Goal: Transaction & Acquisition: Purchase product/service

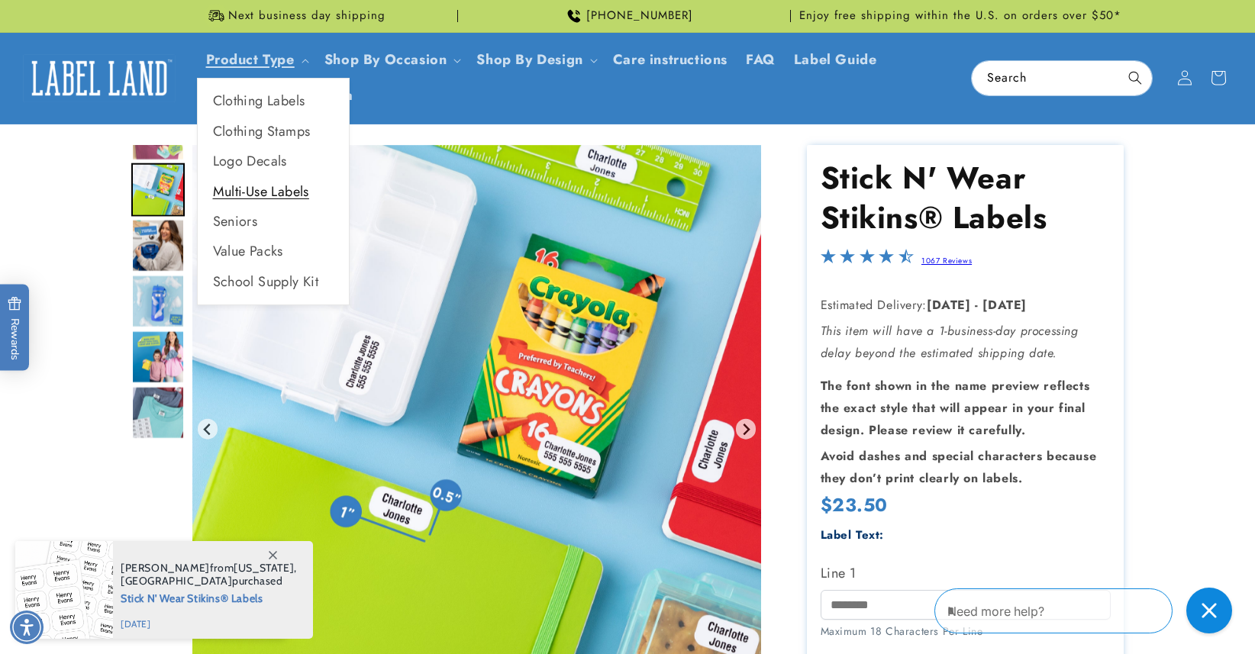
click at [292, 189] on link "Multi-Use Labels" at bounding box center [273, 192] width 151 height 30
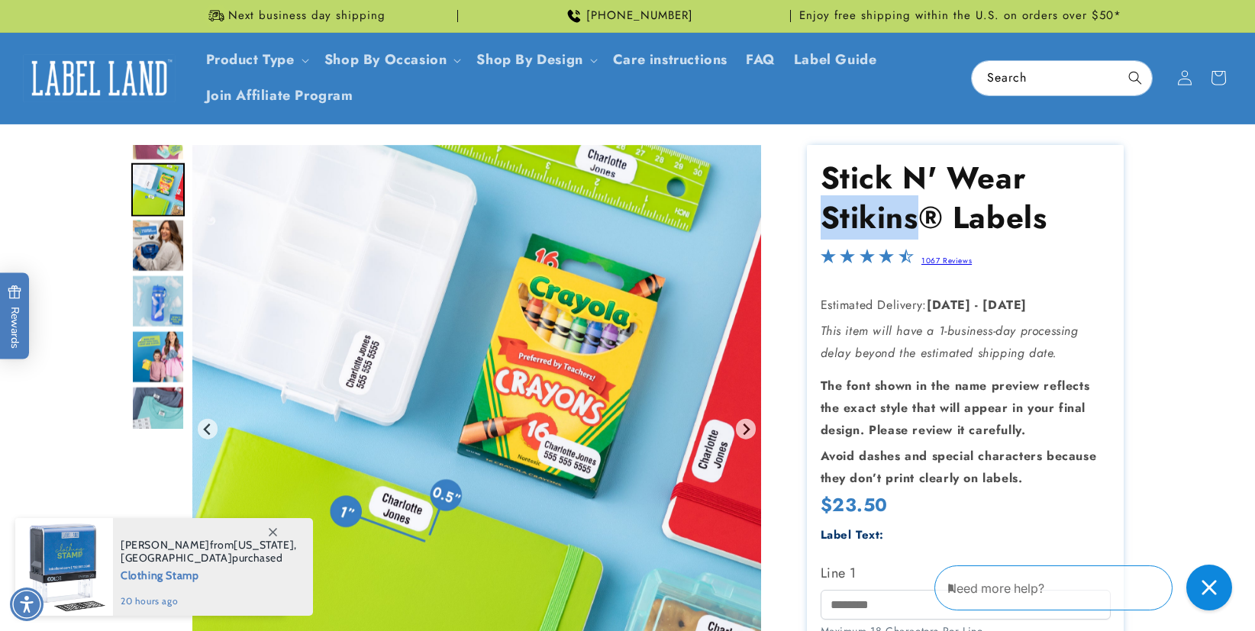
drag, startPoint x: 824, startPoint y: 221, endPoint x: 921, endPoint y: 223, distance: 97.0
click at [921, 223] on h1 "Stick N' Wear Stikins® Labels" at bounding box center [966, 197] width 290 height 79
copy h1 "Stikins"
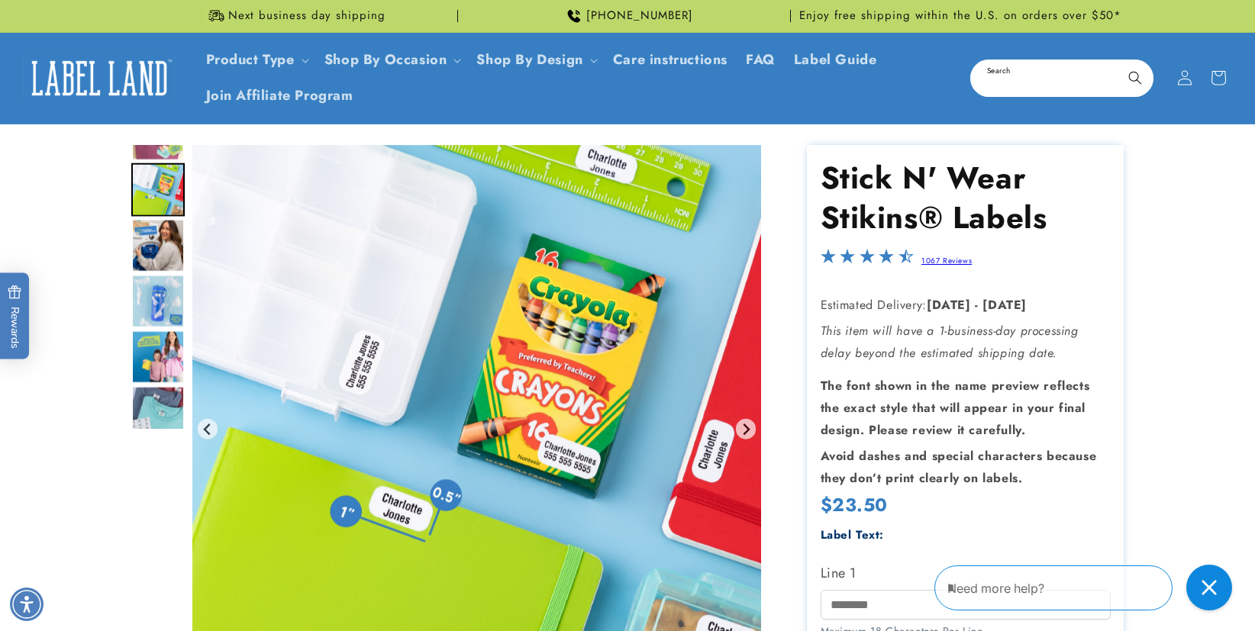
click at [1005, 78] on input "Search" at bounding box center [1062, 78] width 180 height 34
paste input "*******"
type input "*******"
click at [1135, 77] on button "Search" at bounding box center [1136, 78] width 34 height 34
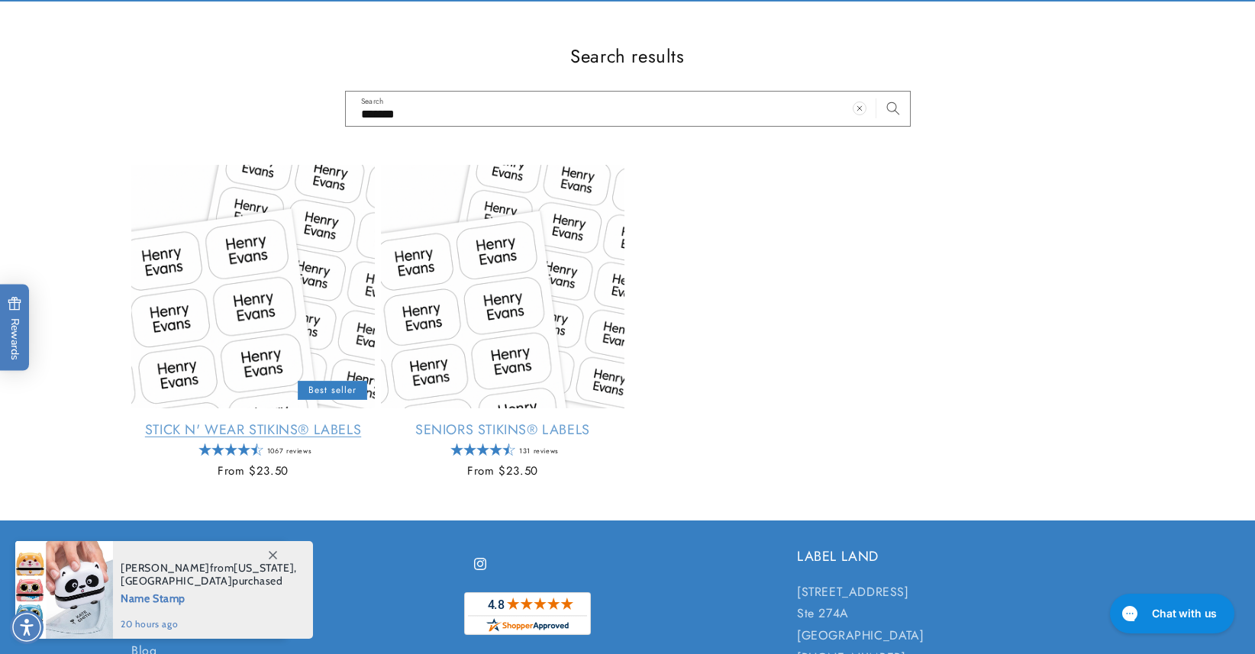
click at [226, 421] on link "Stick N' Wear Stikins® Labels" at bounding box center [253, 430] width 244 height 18
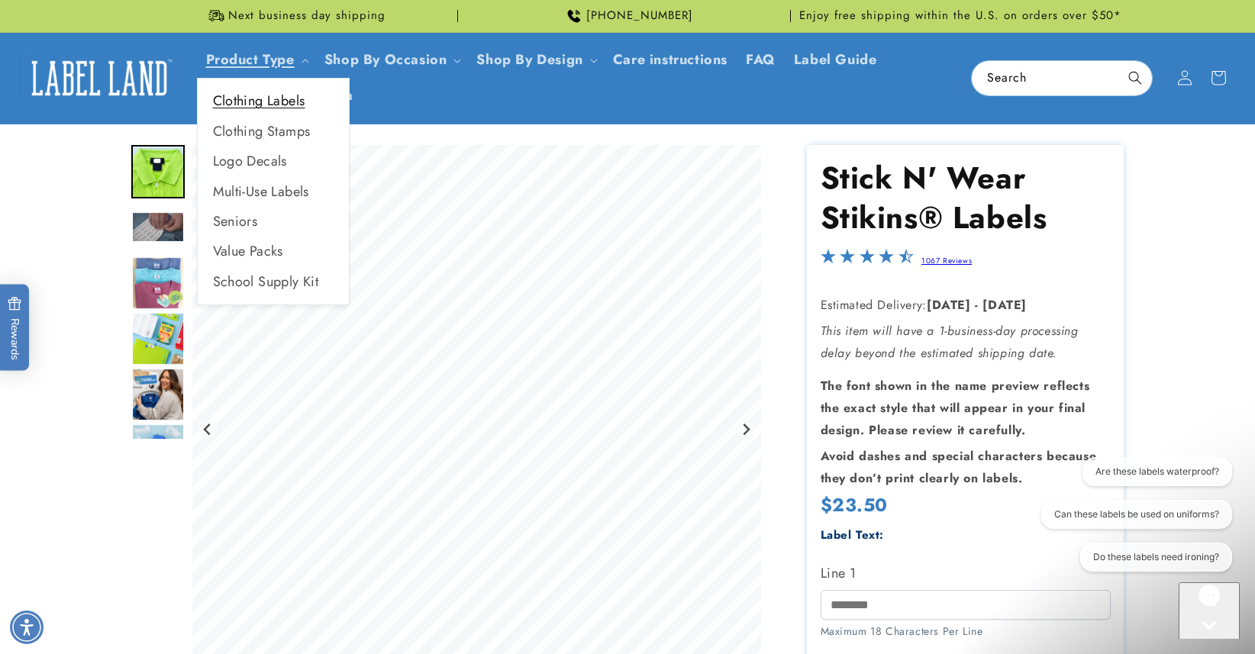
click at [266, 99] on link "Clothing Labels" at bounding box center [273, 101] width 151 height 30
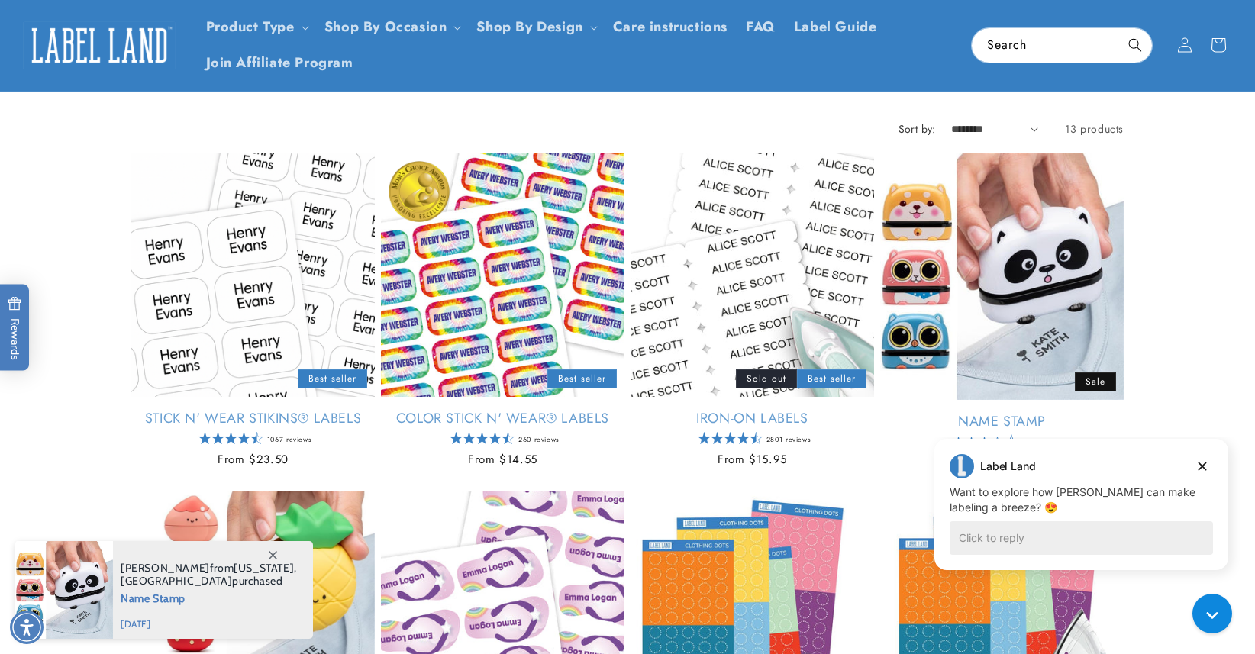
scroll to position [59, 0]
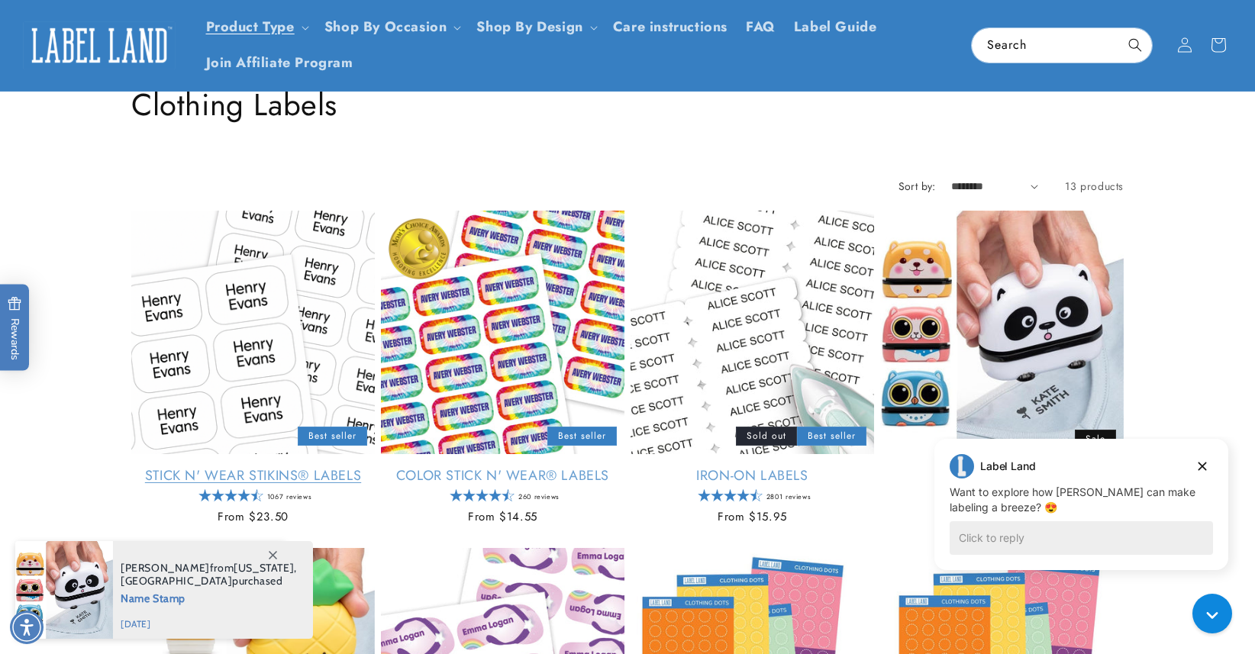
click at [267, 467] on link "Stick N' Wear Stikins® Labels" at bounding box center [253, 476] width 244 height 18
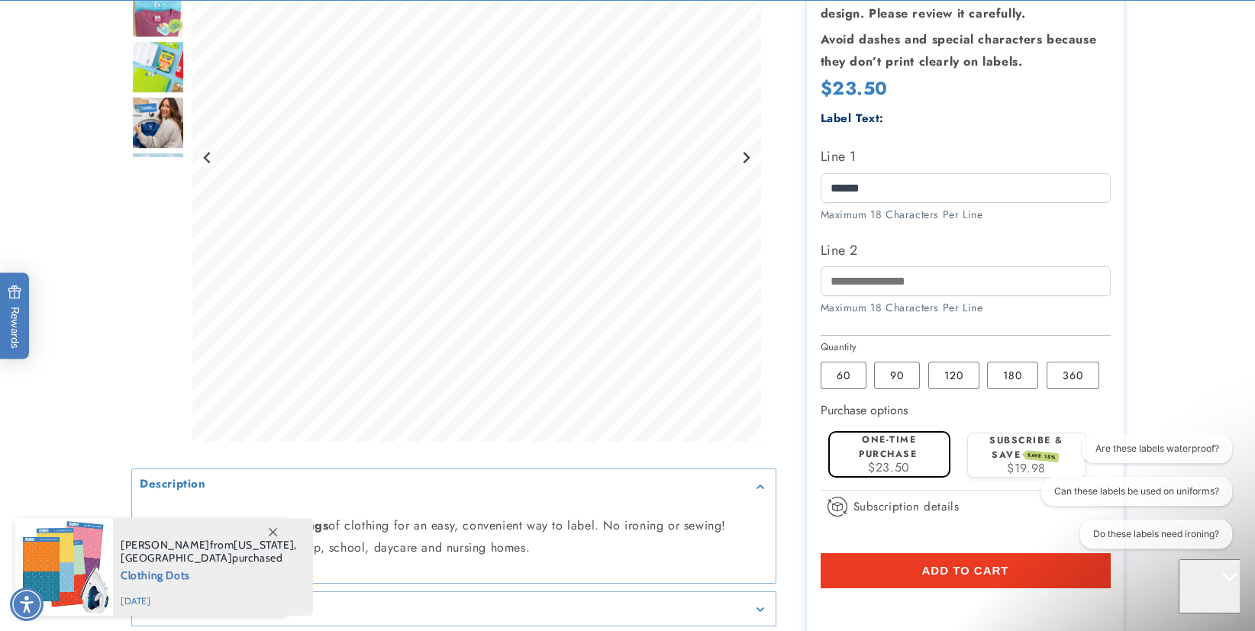
type input "******"
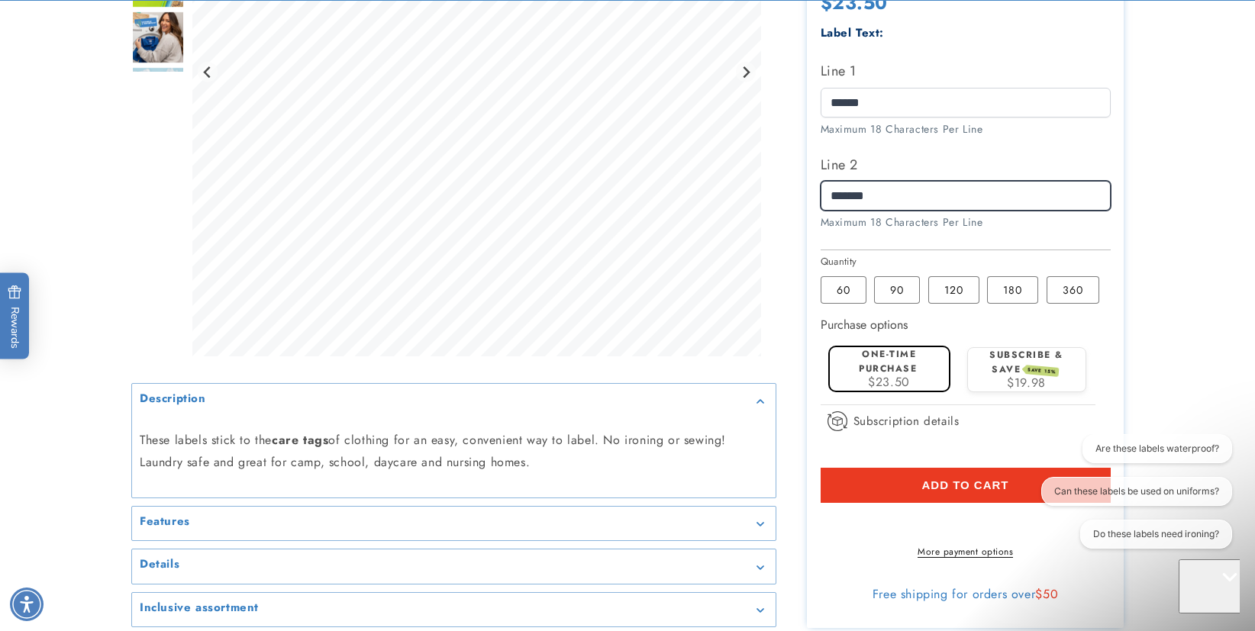
scroll to position [505, 0]
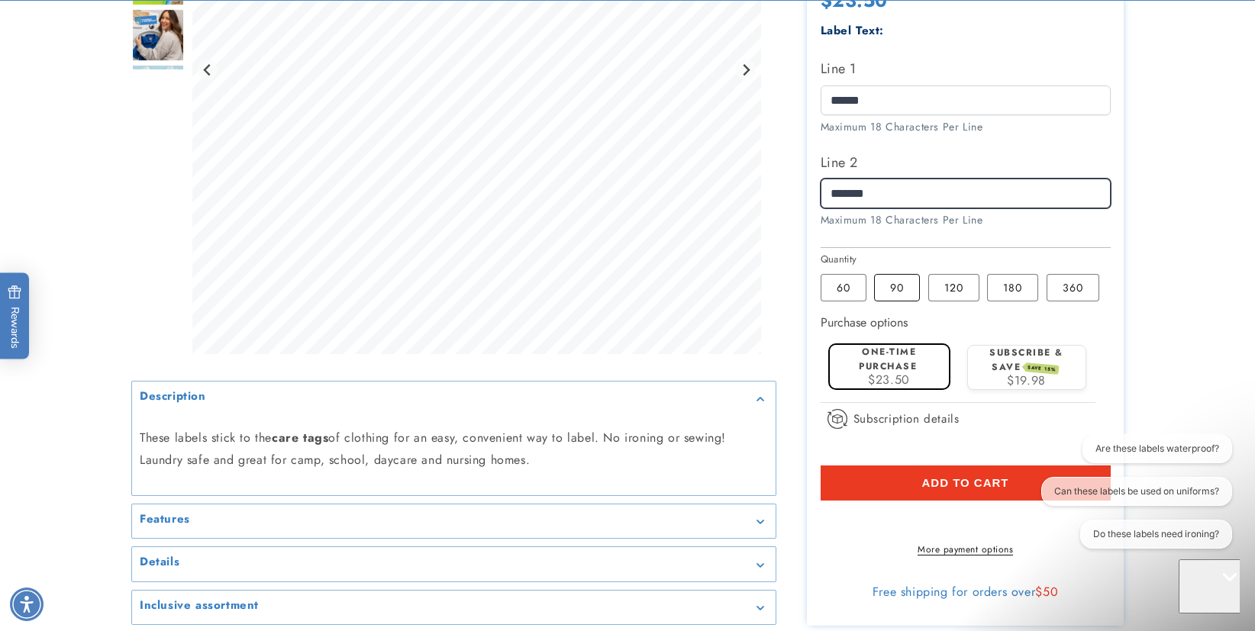
type input "*******"
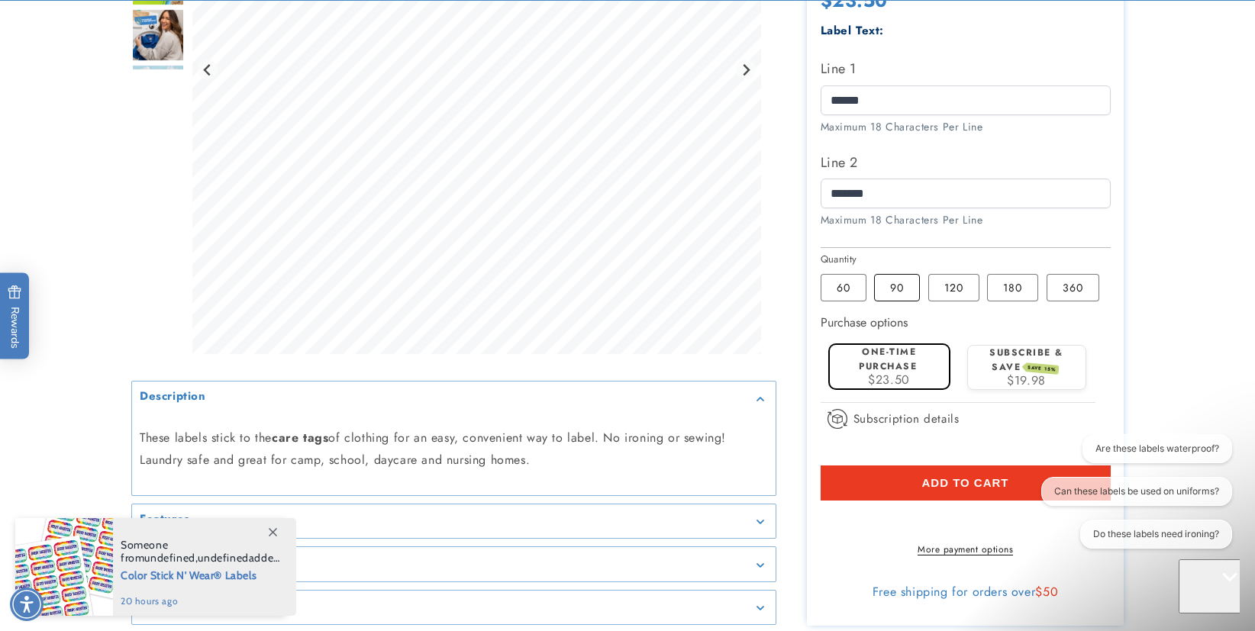
click at [904, 283] on label "90 Variant sold out or unavailable" at bounding box center [897, 287] width 46 height 27
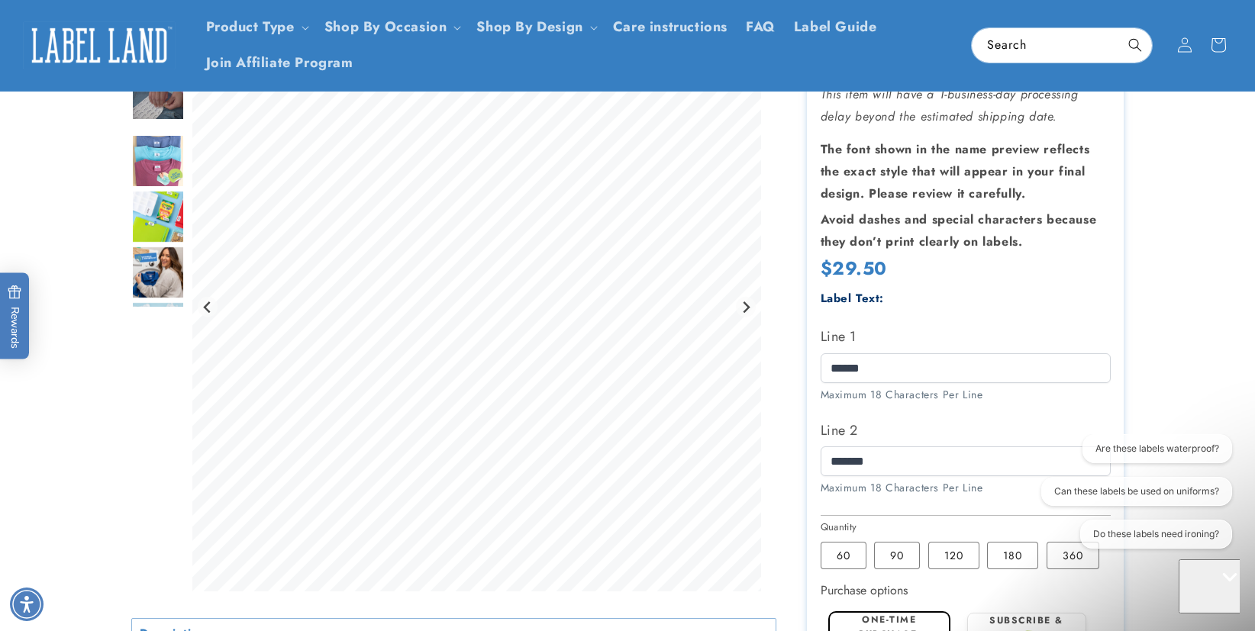
scroll to position [166, 0]
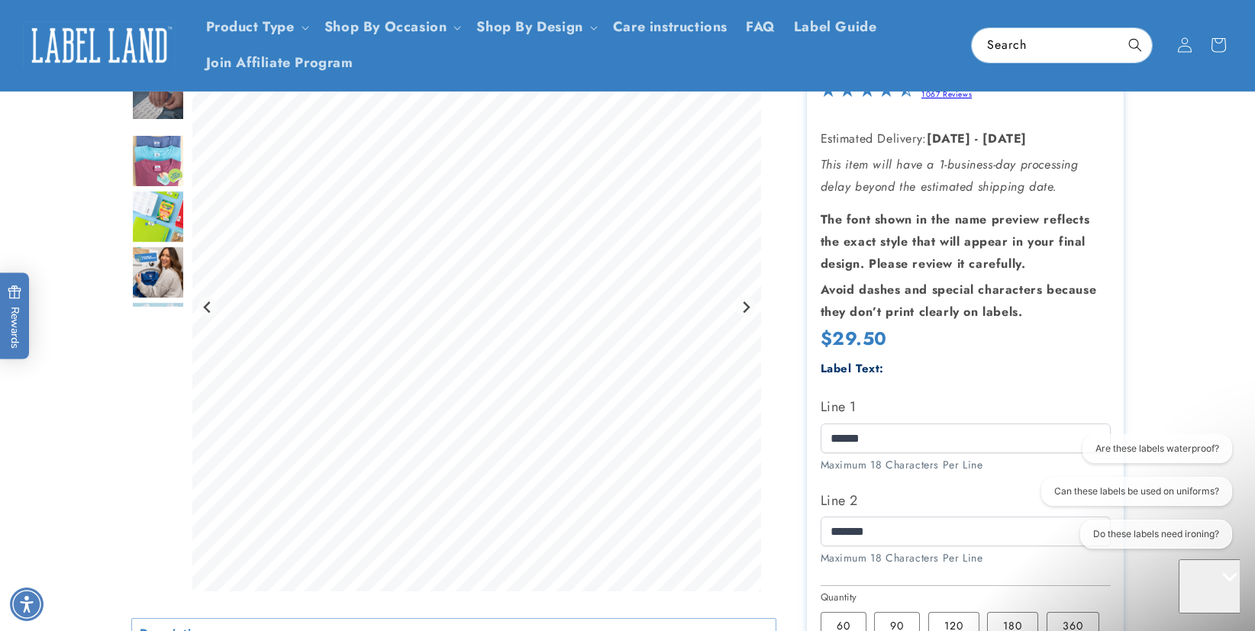
click at [149, 218] on img "Go to slide 5" at bounding box center [157, 216] width 53 height 53
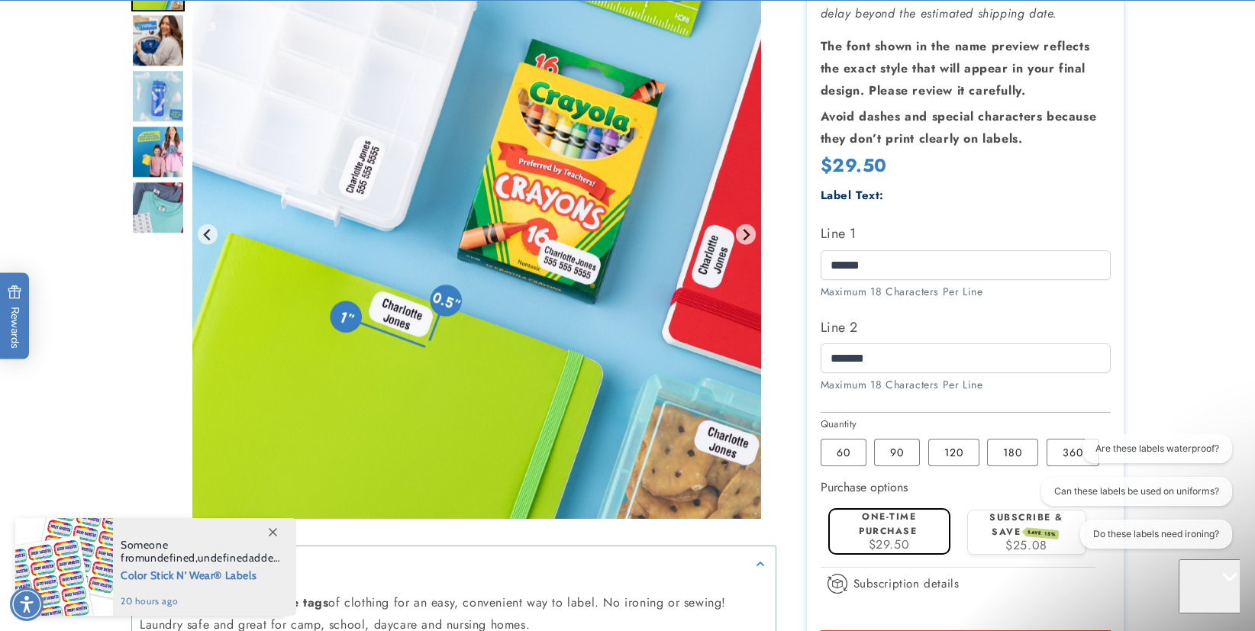
scroll to position [365, 0]
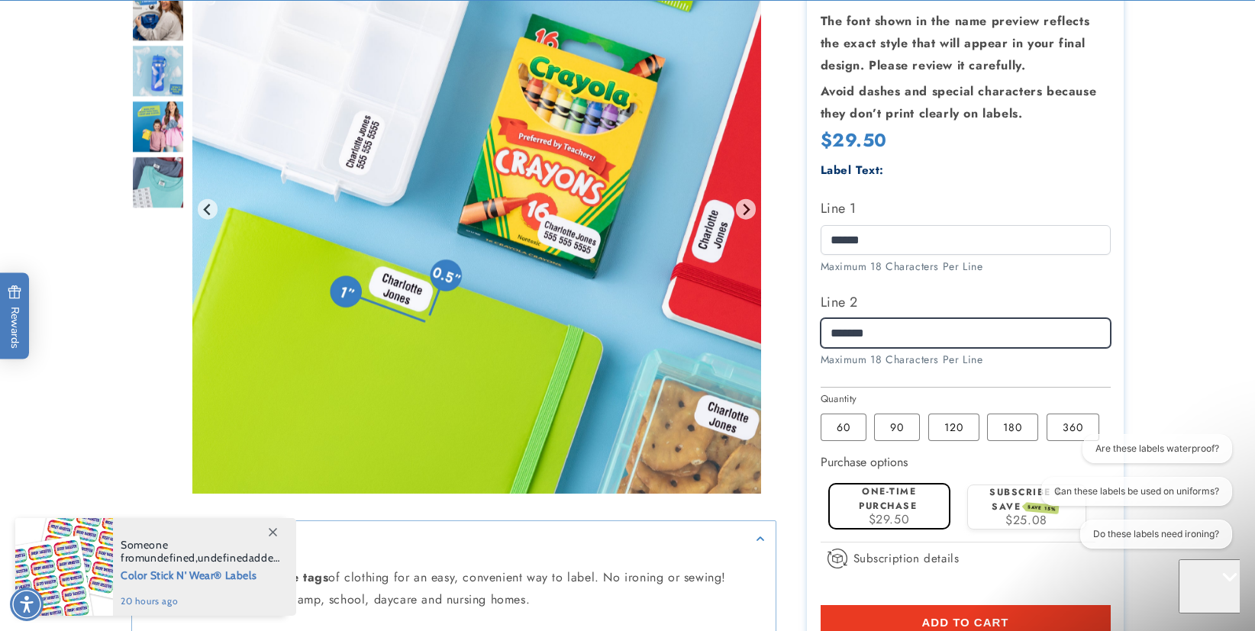
drag, startPoint x: 903, startPoint y: 334, endPoint x: 813, endPoint y: 325, distance: 89.8
click at [813, 325] on section "Stick N' Wear Stikins® Labels Stick N' Wear Stikins® Labels 1067 Reviews Estima…" at bounding box center [965, 273] width 317 height 986
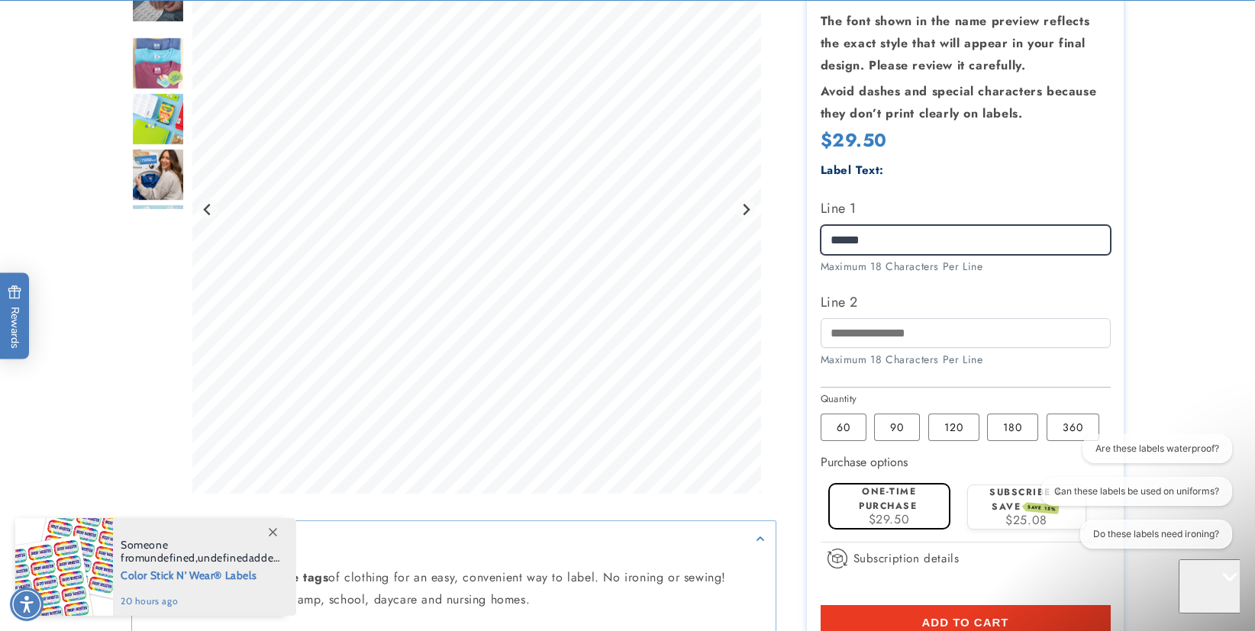
click at [896, 237] on input "******" at bounding box center [966, 240] width 290 height 30
paste input "********"
type input "**********"
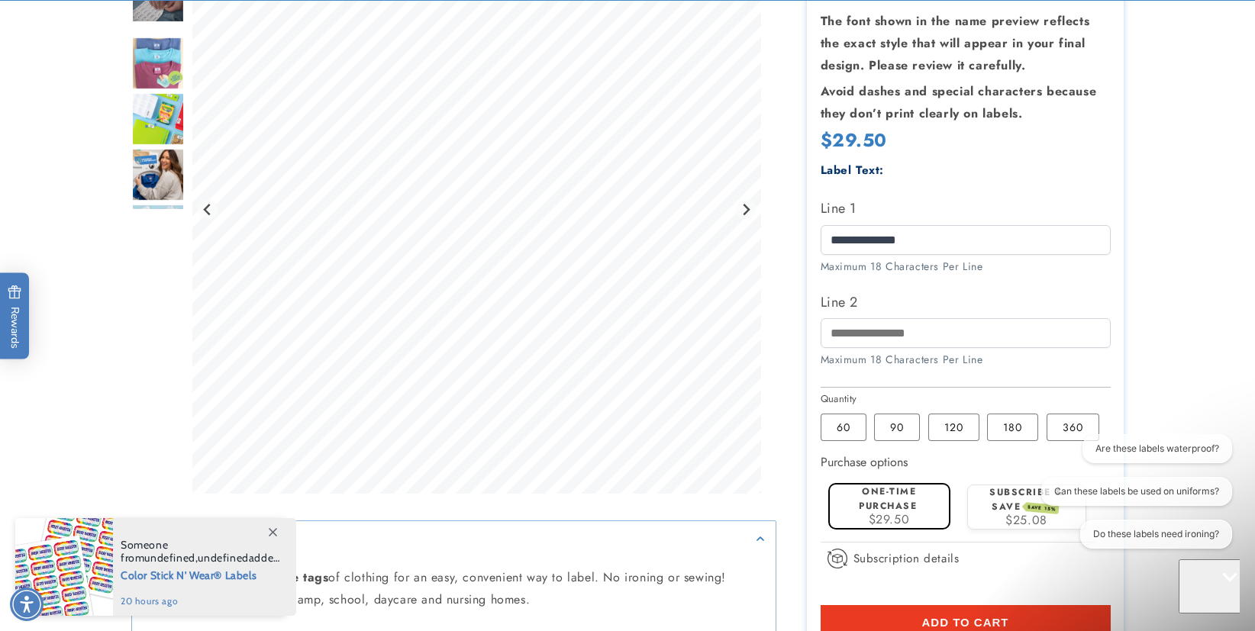
click at [1132, 291] on div at bounding box center [627, 273] width 1069 height 986
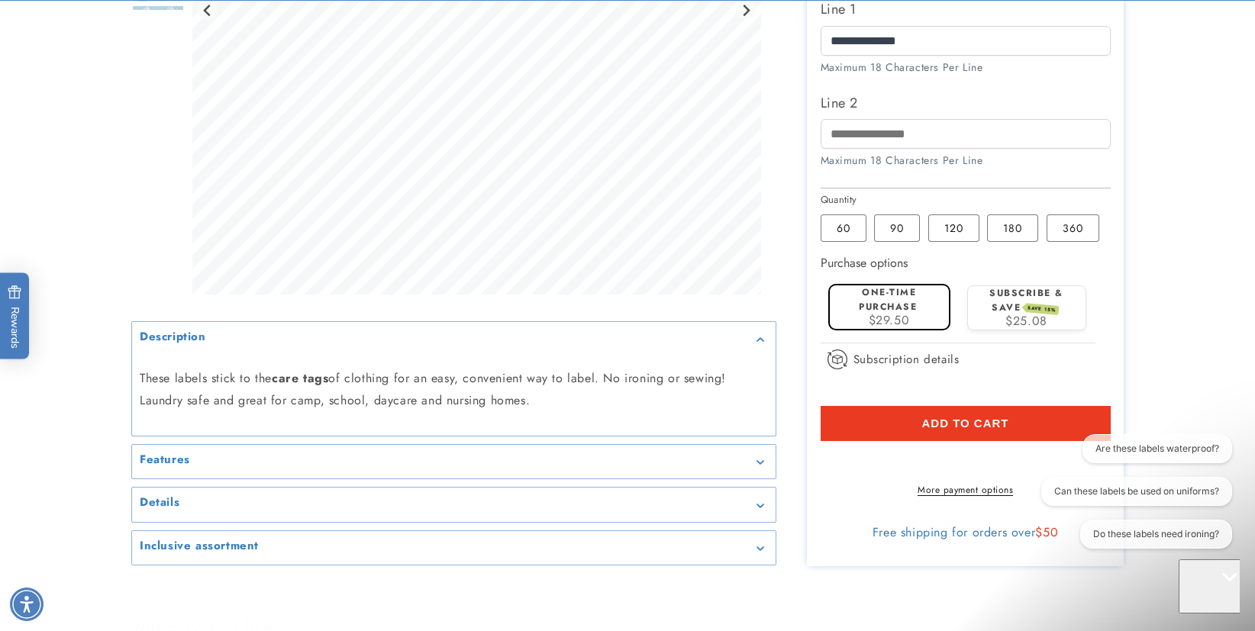
scroll to position [618, 0]
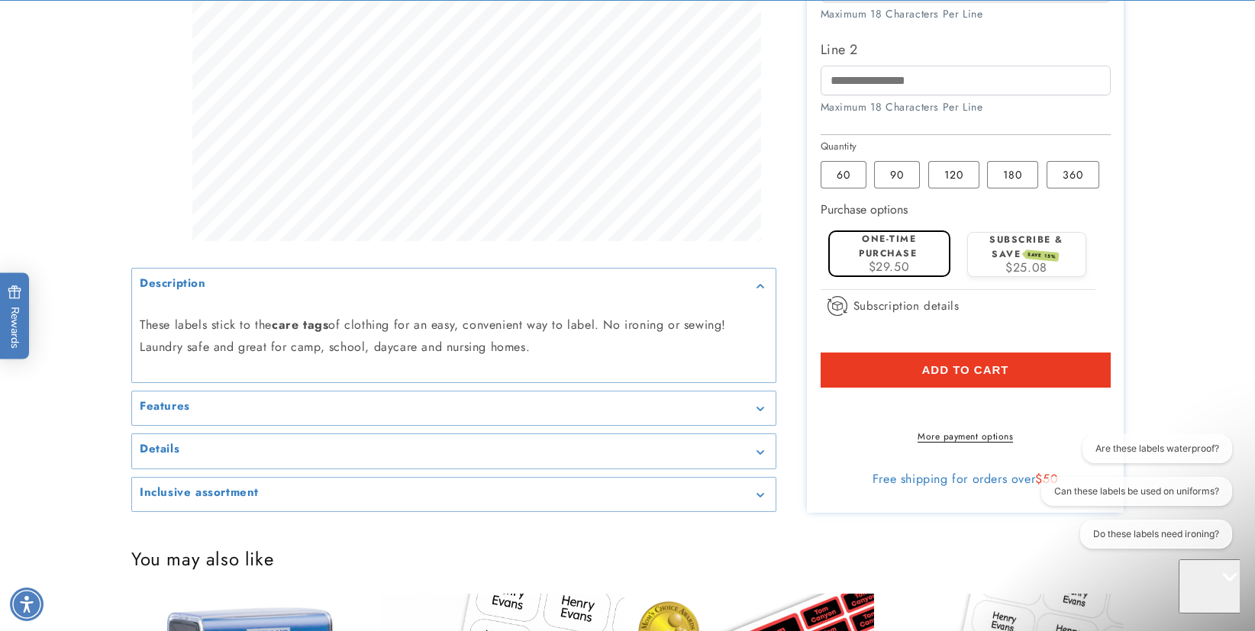
click at [985, 363] on span "Add to cart" at bounding box center [965, 370] width 87 height 14
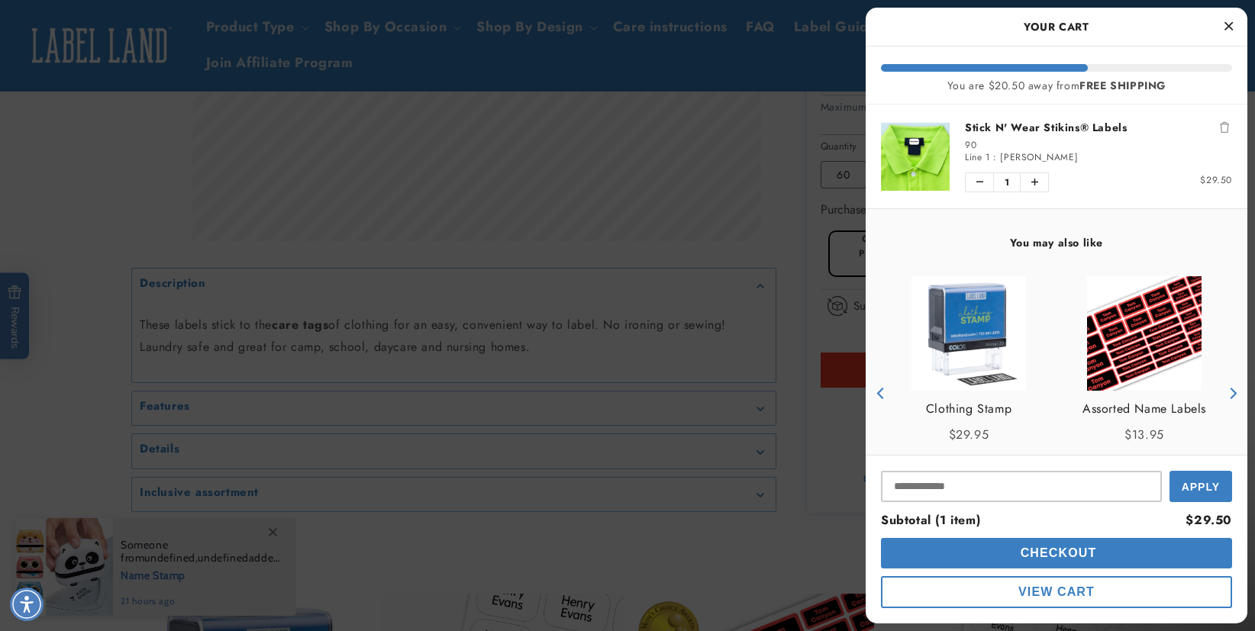
click at [90, 308] on div at bounding box center [627, 315] width 1255 height 631
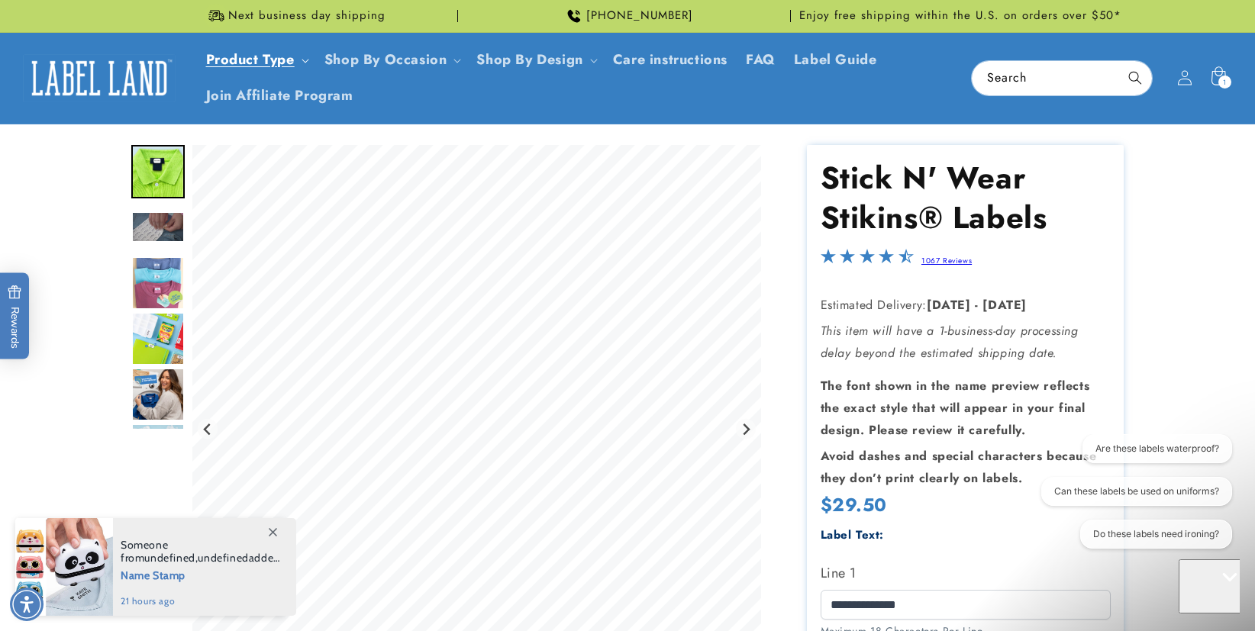
scroll to position [0, 0]
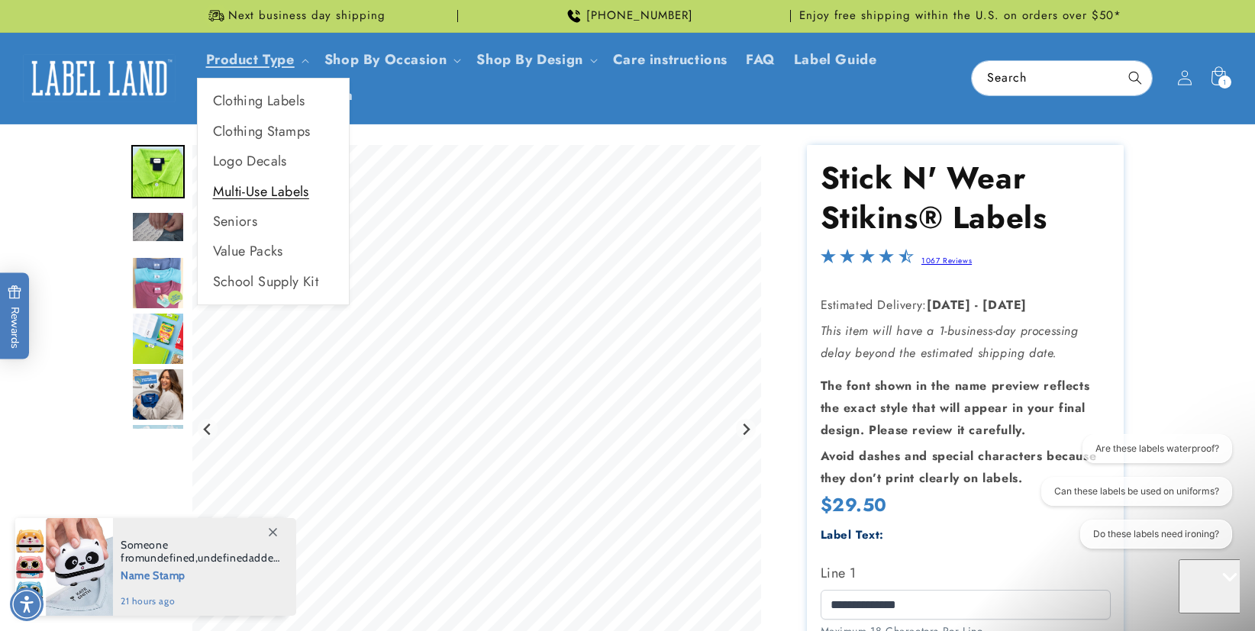
click at [276, 192] on link "Multi-Use Labels" at bounding box center [273, 192] width 151 height 30
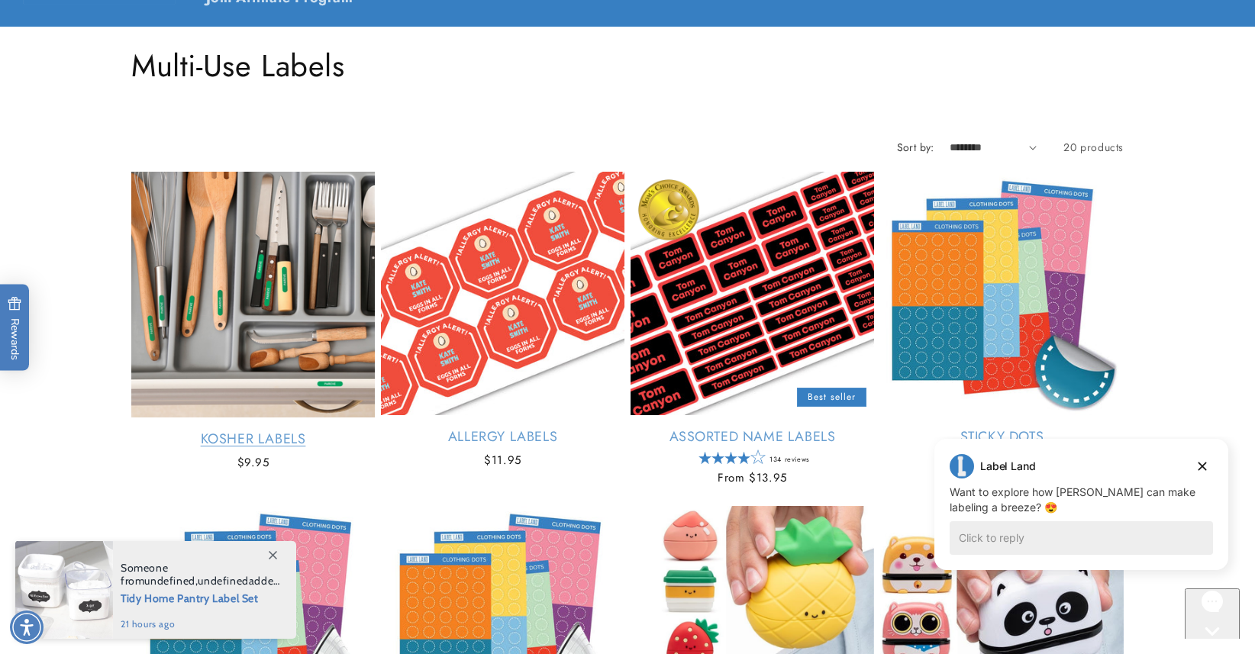
scroll to position [128, 0]
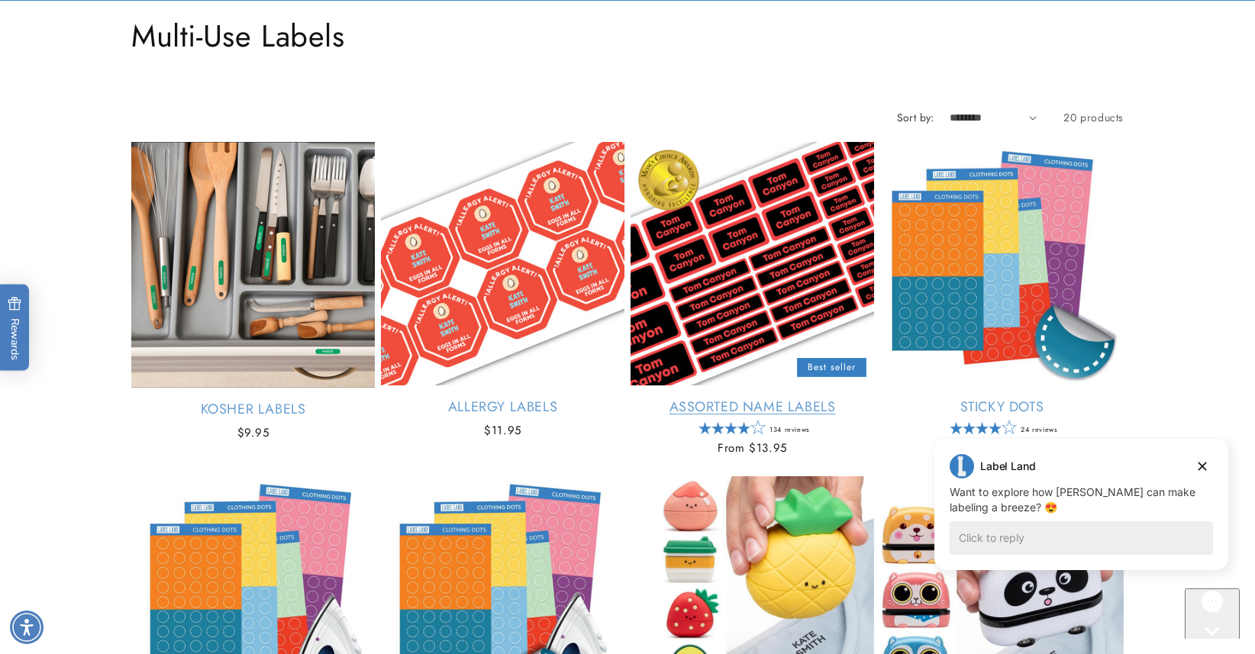
click at [738, 399] on link "Assorted Name Labels" at bounding box center [753, 408] width 244 height 18
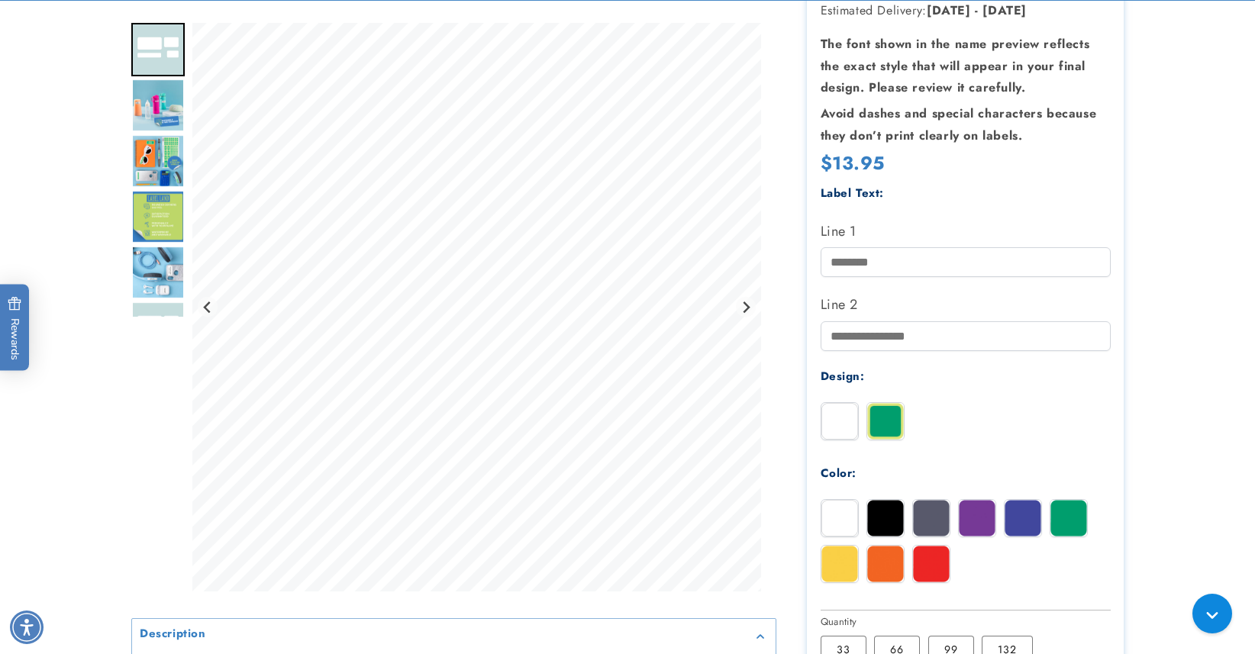
scroll to position [308, 0]
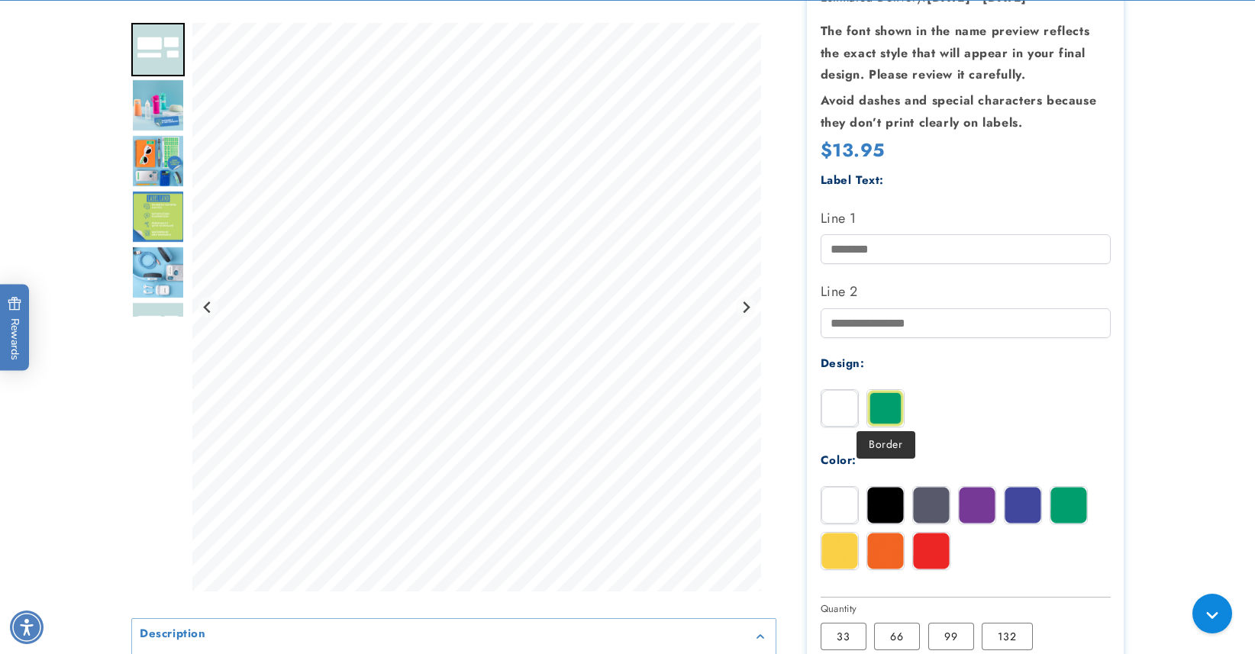
click at [890, 408] on img at bounding box center [885, 408] width 37 height 37
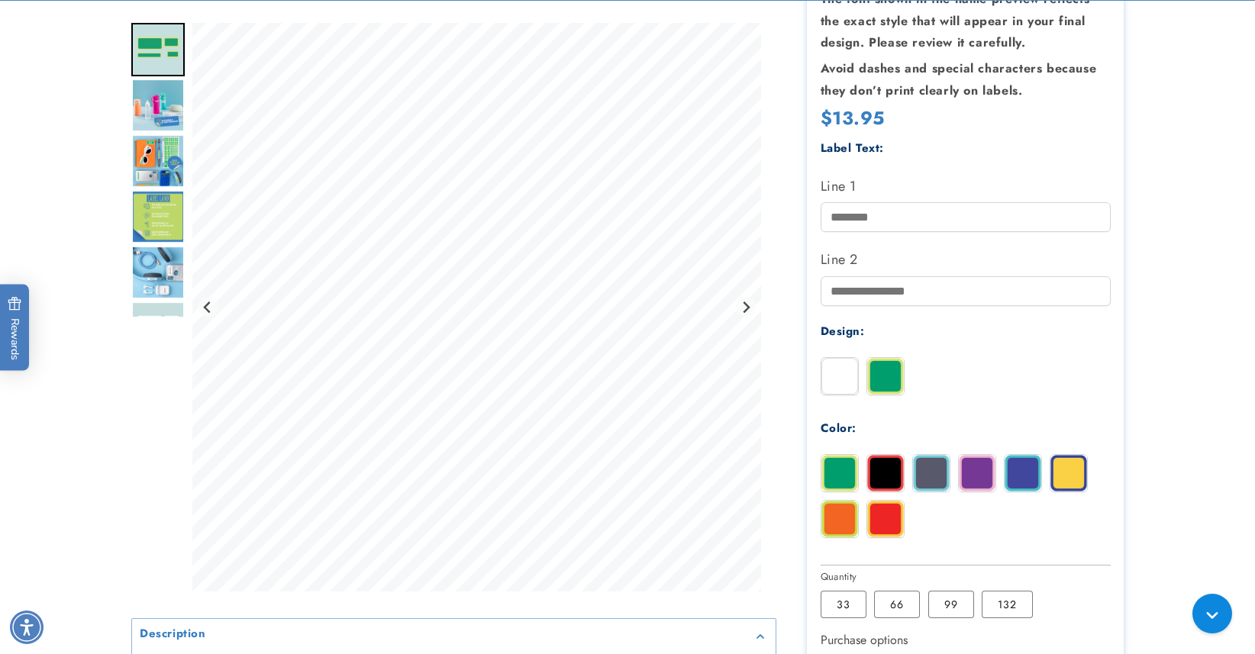
scroll to position [389, 0]
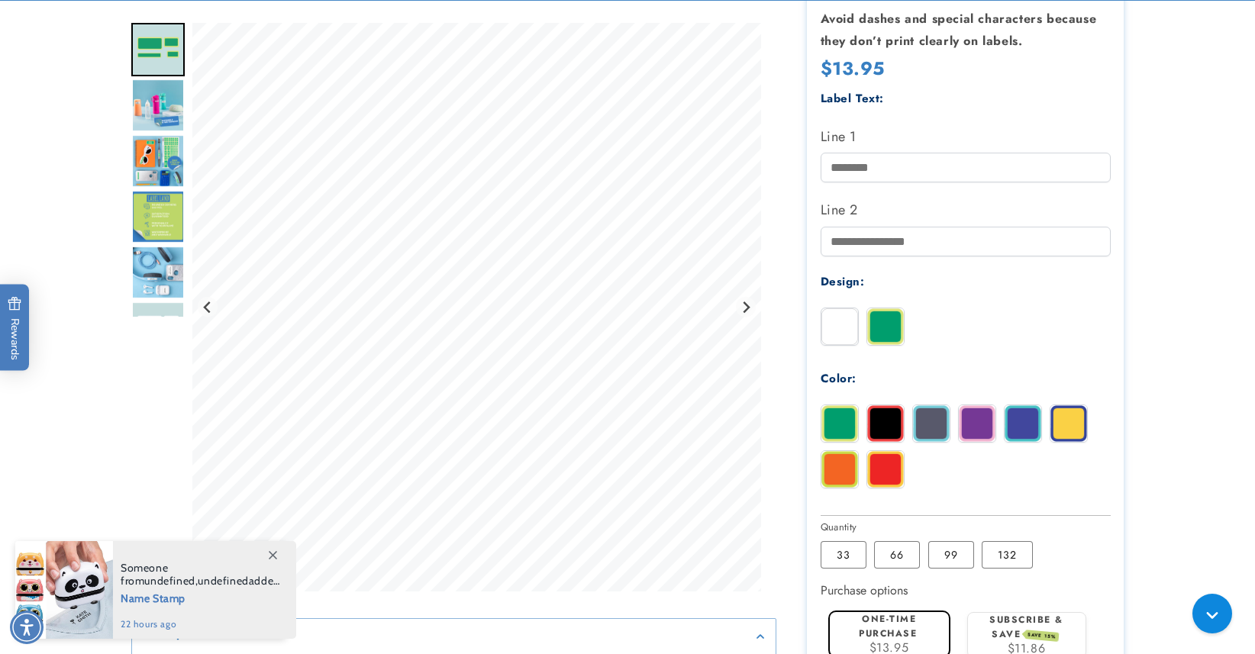
click at [941, 422] on img at bounding box center [931, 423] width 37 height 37
click at [845, 418] on img at bounding box center [840, 423] width 37 height 37
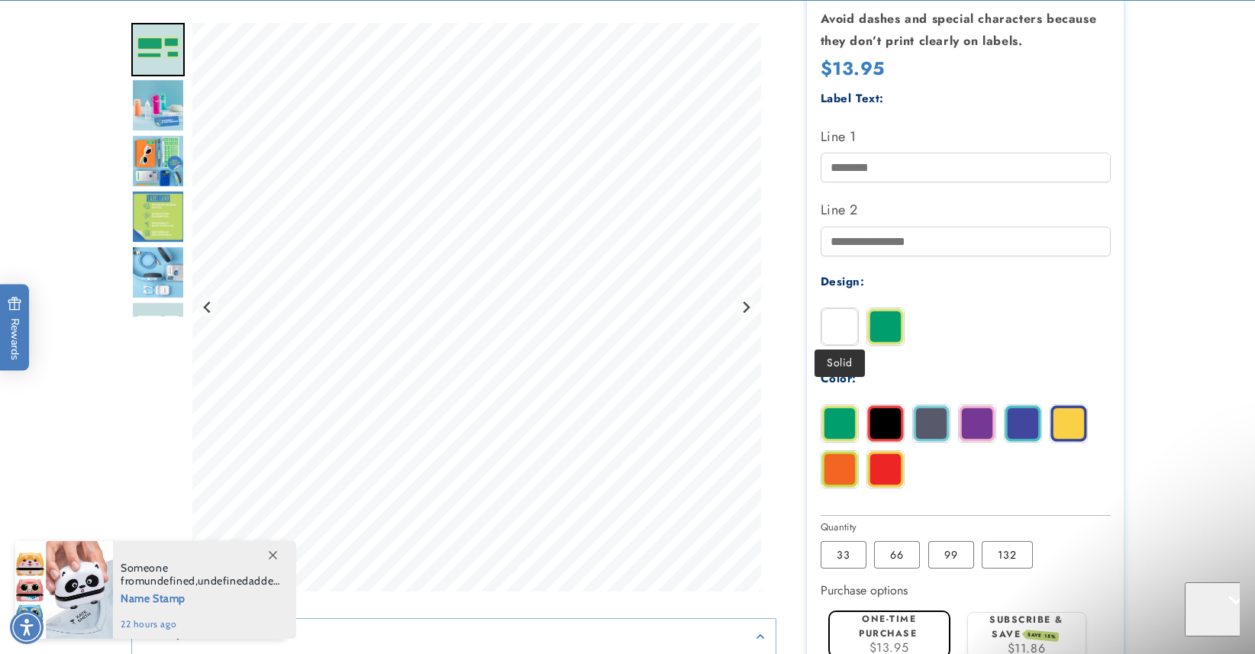
scroll to position [0, 0]
click at [838, 330] on img at bounding box center [840, 326] width 37 height 37
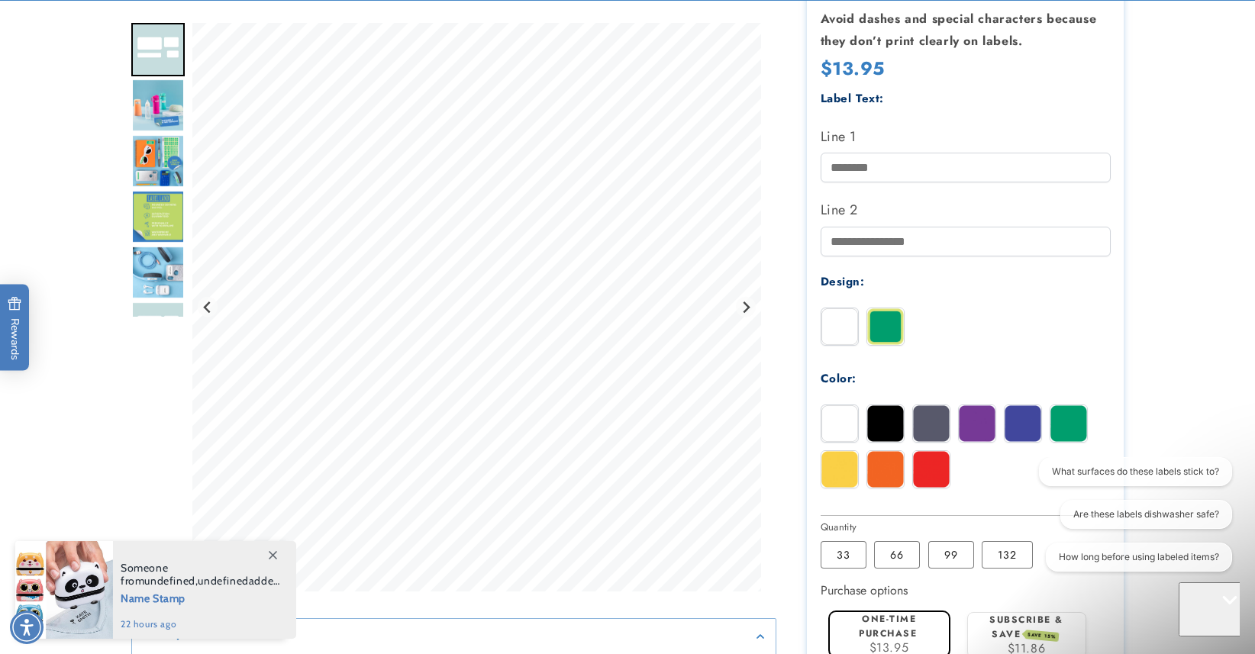
click at [885, 325] on img at bounding box center [885, 326] width 37 height 37
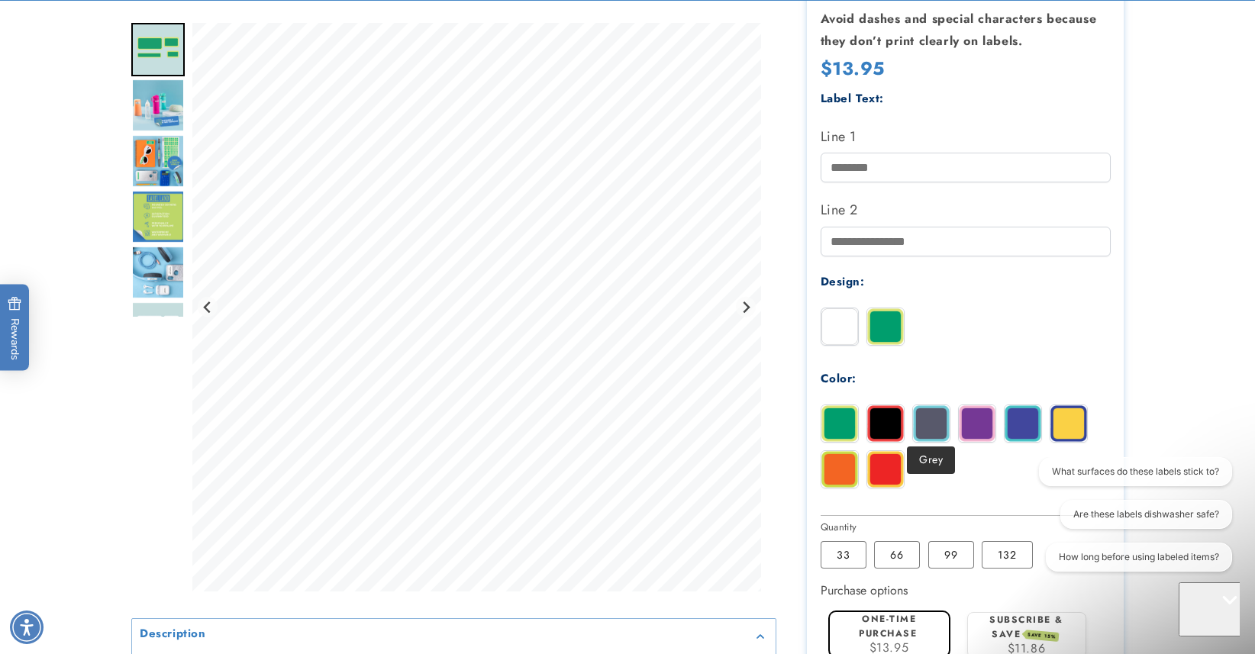
click at [940, 418] on img at bounding box center [931, 423] width 37 height 37
click at [836, 419] on img at bounding box center [840, 423] width 37 height 37
click at [850, 324] on img at bounding box center [840, 326] width 37 height 37
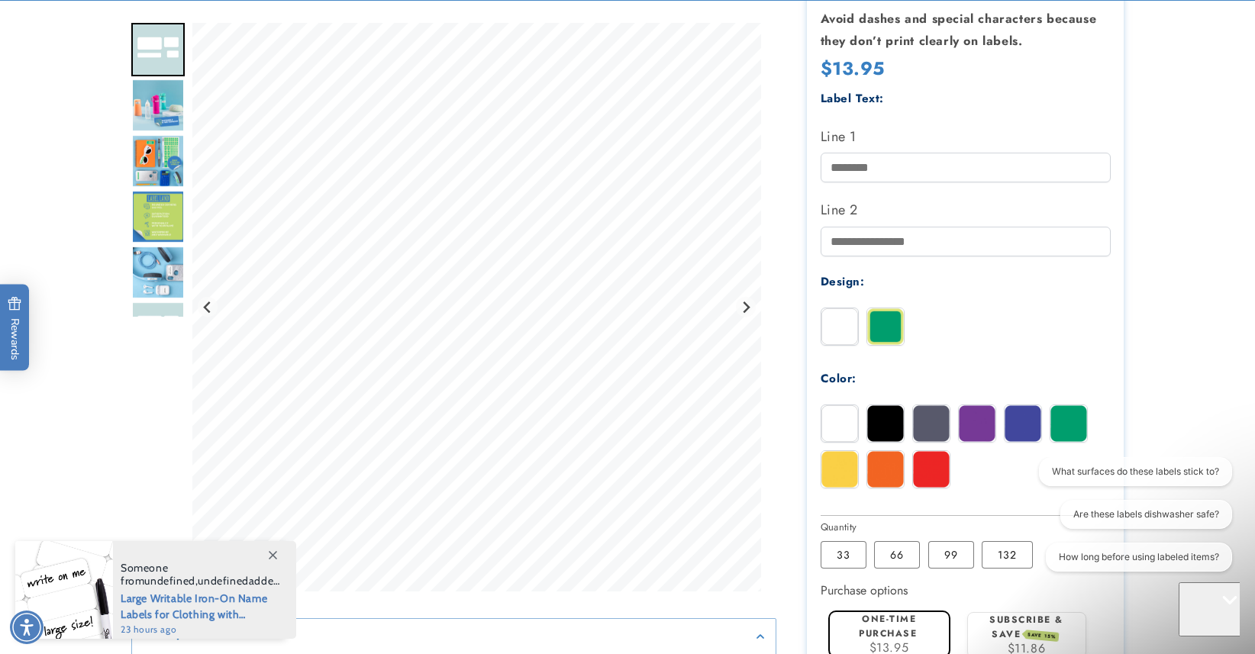
click at [1065, 424] on img at bounding box center [1069, 423] width 37 height 37
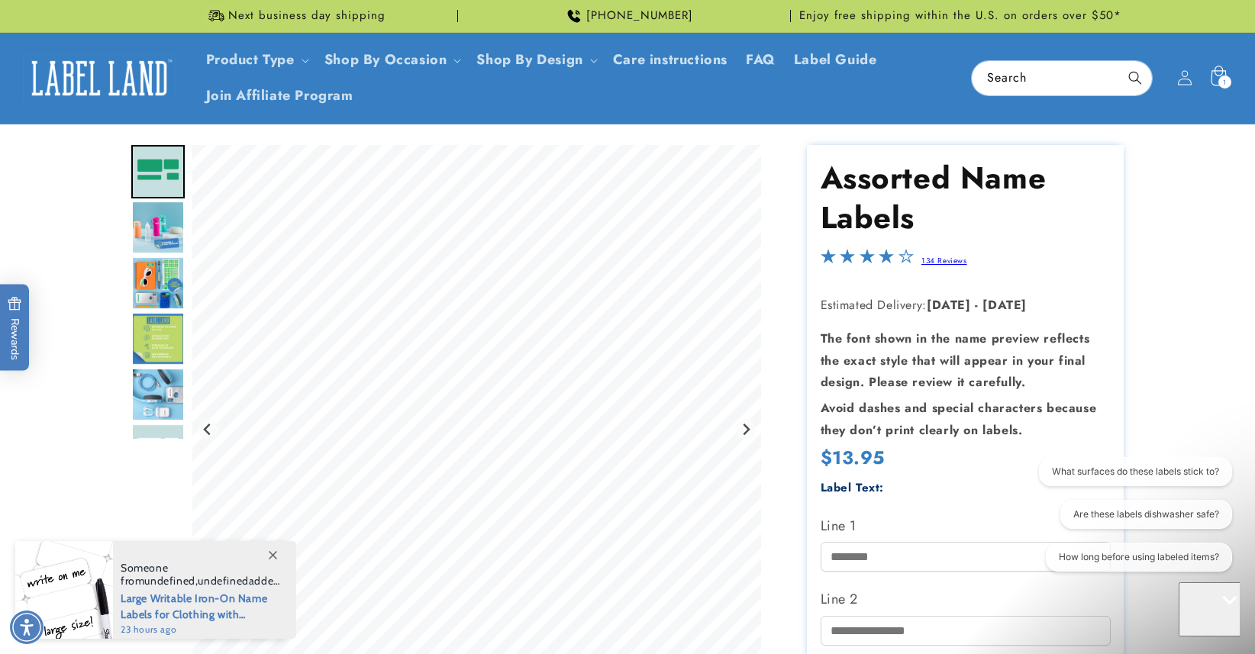
click at [1214, 73] on icon at bounding box center [1218, 78] width 36 height 36
